Goal: Information Seeking & Learning: Learn about a topic

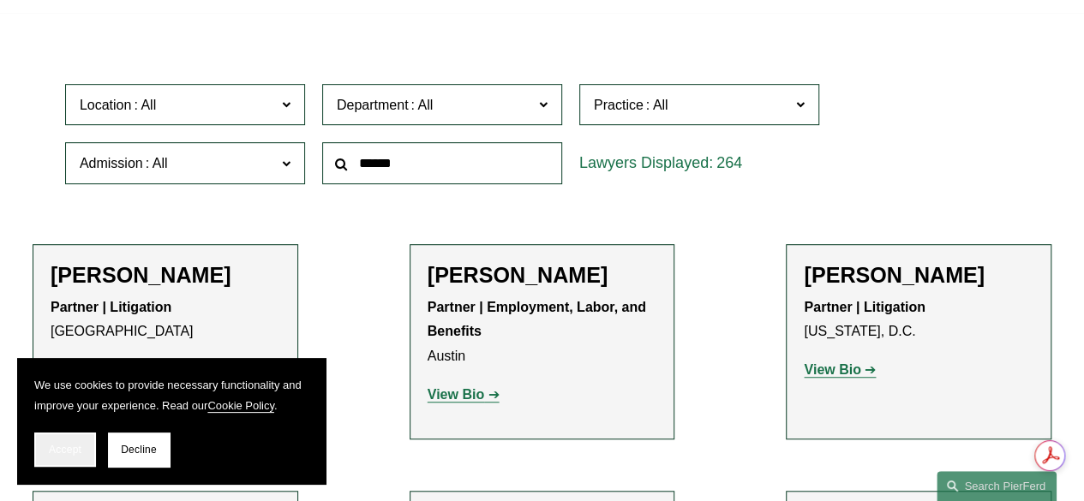
click at [60, 447] on span "Accept" at bounding box center [65, 450] width 33 height 12
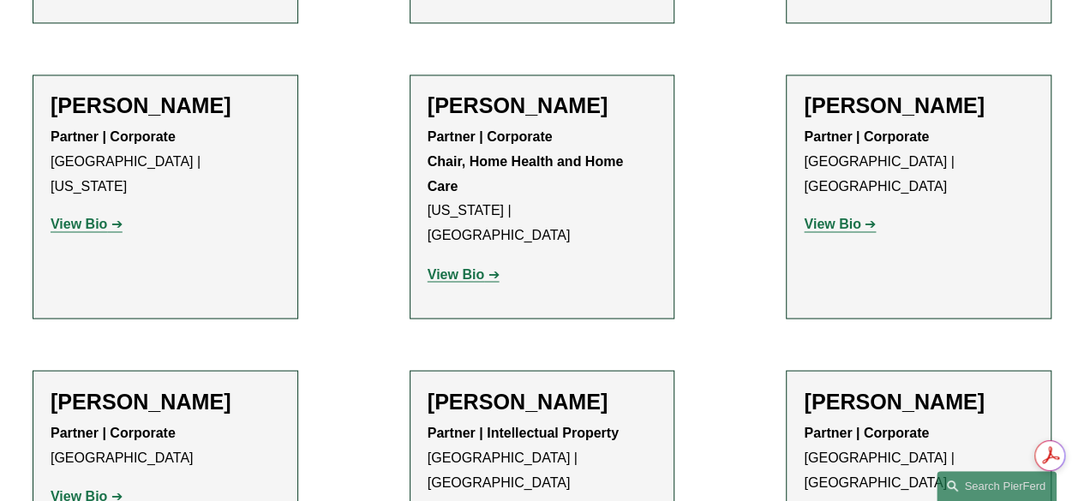
scroll to position [1347, 0]
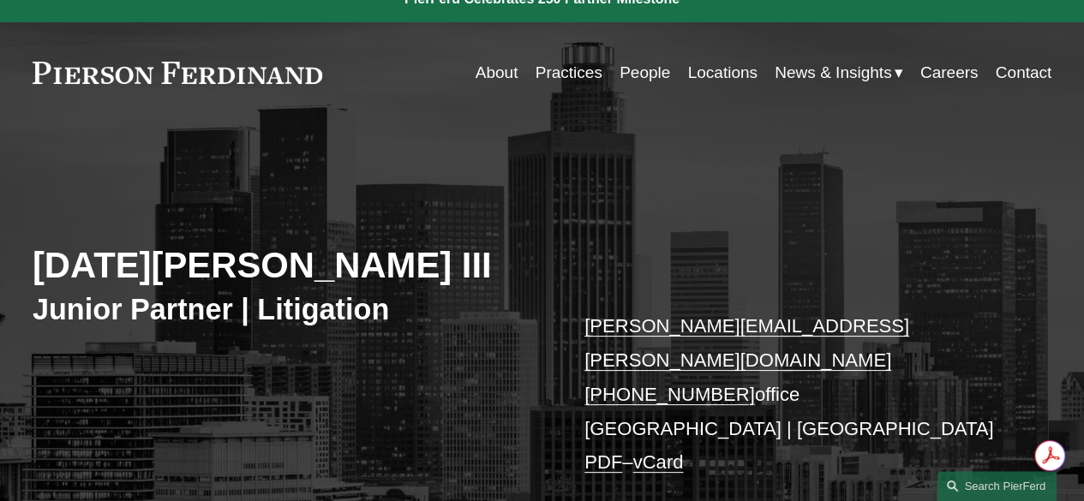
scroll to position [15, 0]
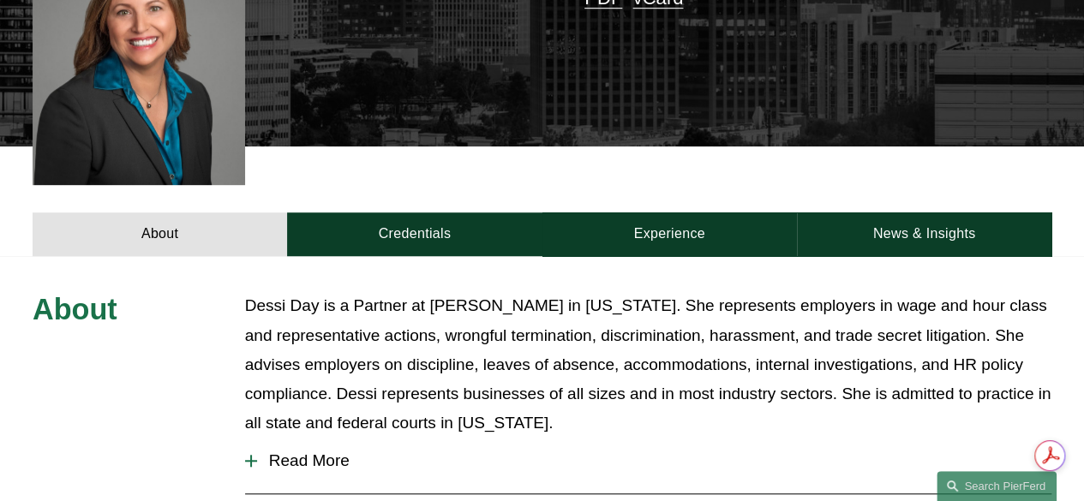
scroll to position [605, 0]
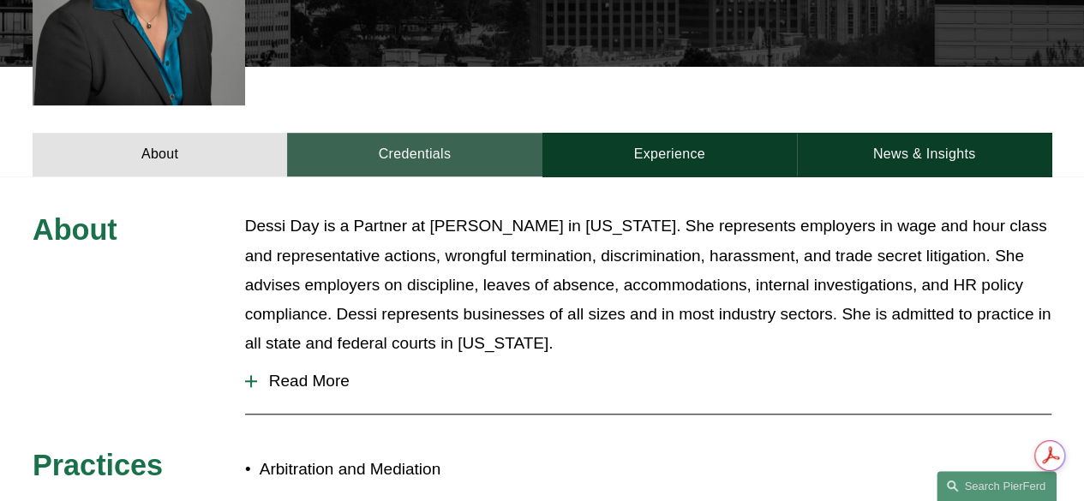
click at [456, 133] on link "Credentials" at bounding box center [414, 155] width 255 height 44
